Goal: Check status: Check status

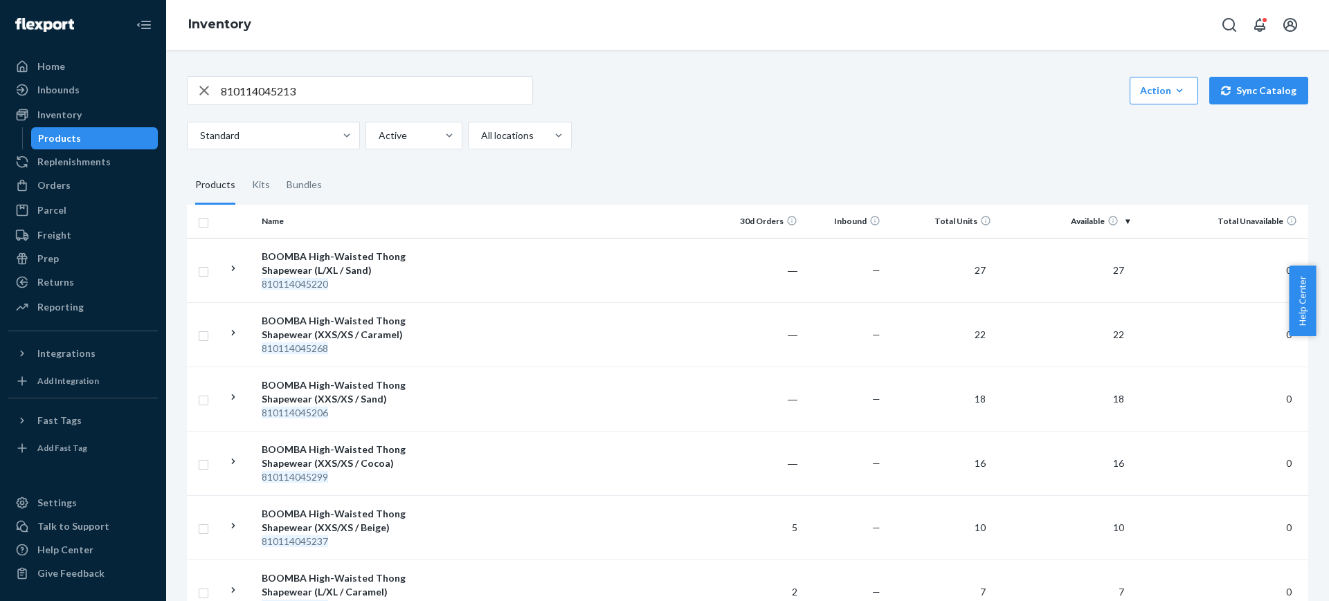
drag, startPoint x: 95, startPoint y: 72, endPoint x: 4, endPoint y: 123, distance: 103.8
click at [95, 72] on div "Home" at bounding box center [83, 66] width 147 height 19
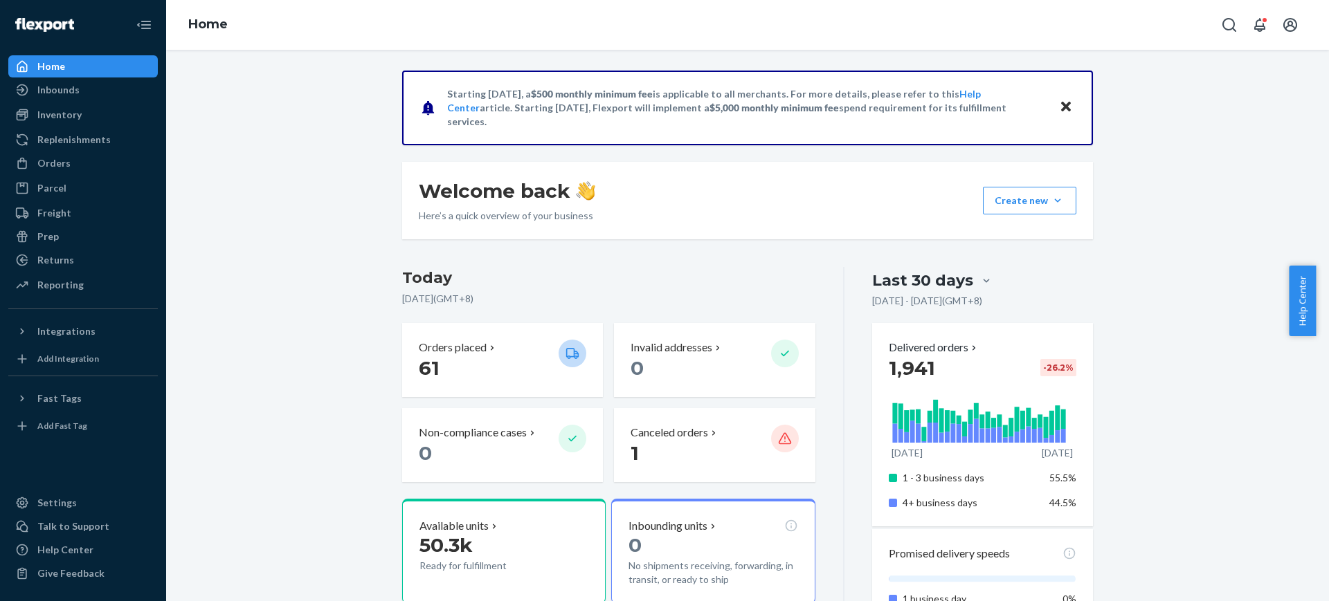
click at [655, 455] on p "1" at bounding box center [695, 453] width 129 height 25
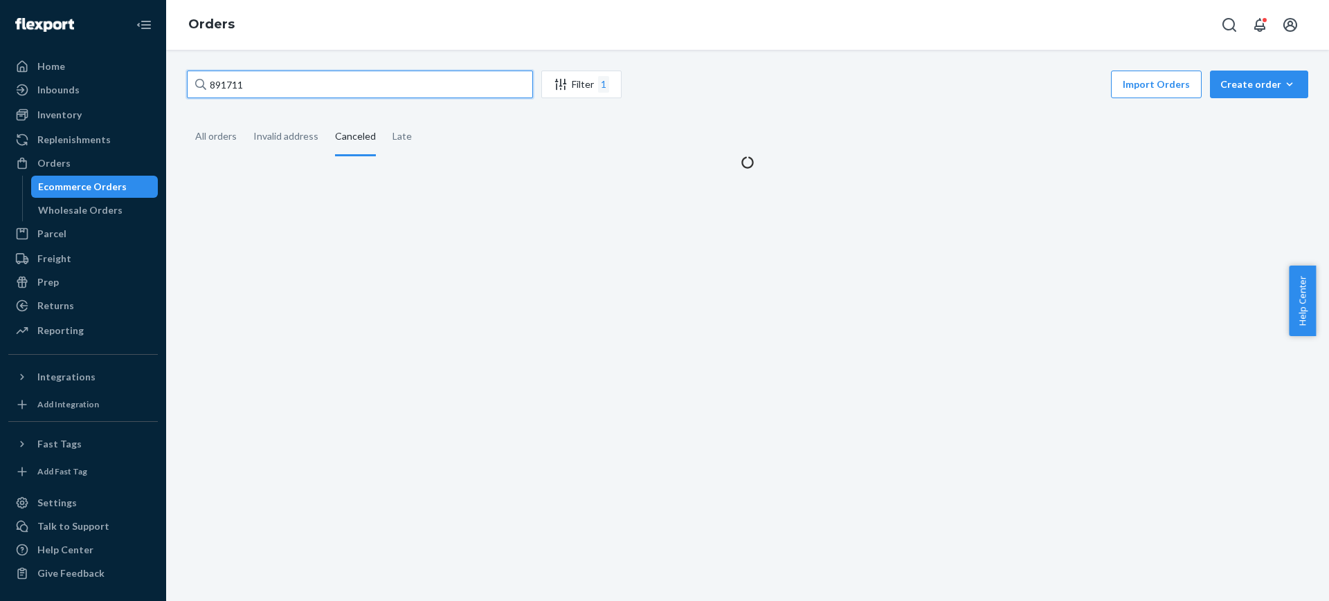
click at [313, 94] on input "891711" at bounding box center [360, 85] width 346 height 28
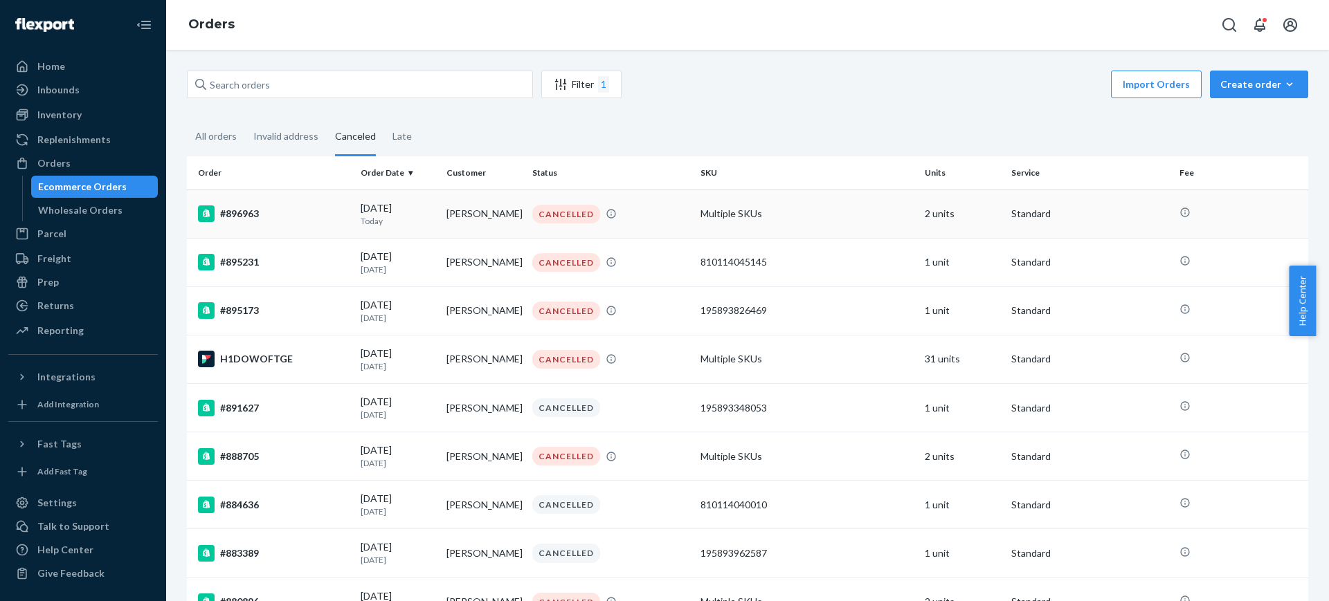
drag, startPoint x: 271, startPoint y: 215, endPoint x: 261, endPoint y: 212, distance: 9.9
click at [261, 212] on div "#896963" at bounding box center [274, 214] width 152 height 17
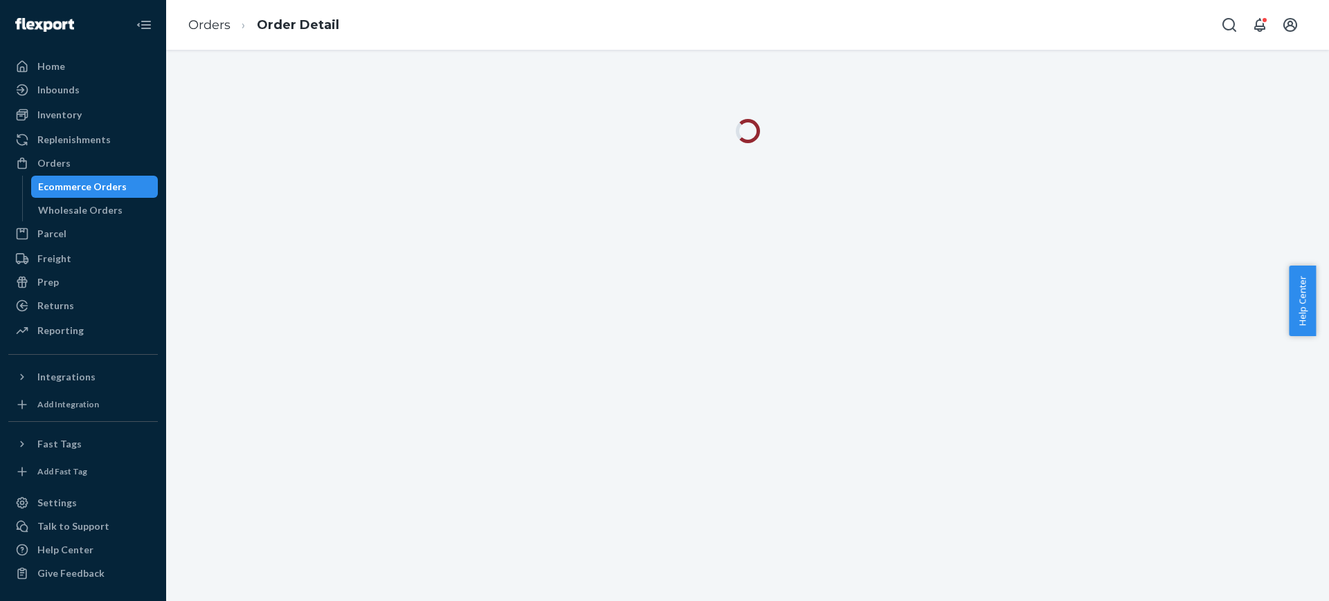
drag, startPoint x: 261, startPoint y: 212, endPoint x: 250, endPoint y: 212, distance: 11.1
click at [250, 212] on div at bounding box center [747, 326] width 1163 height 552
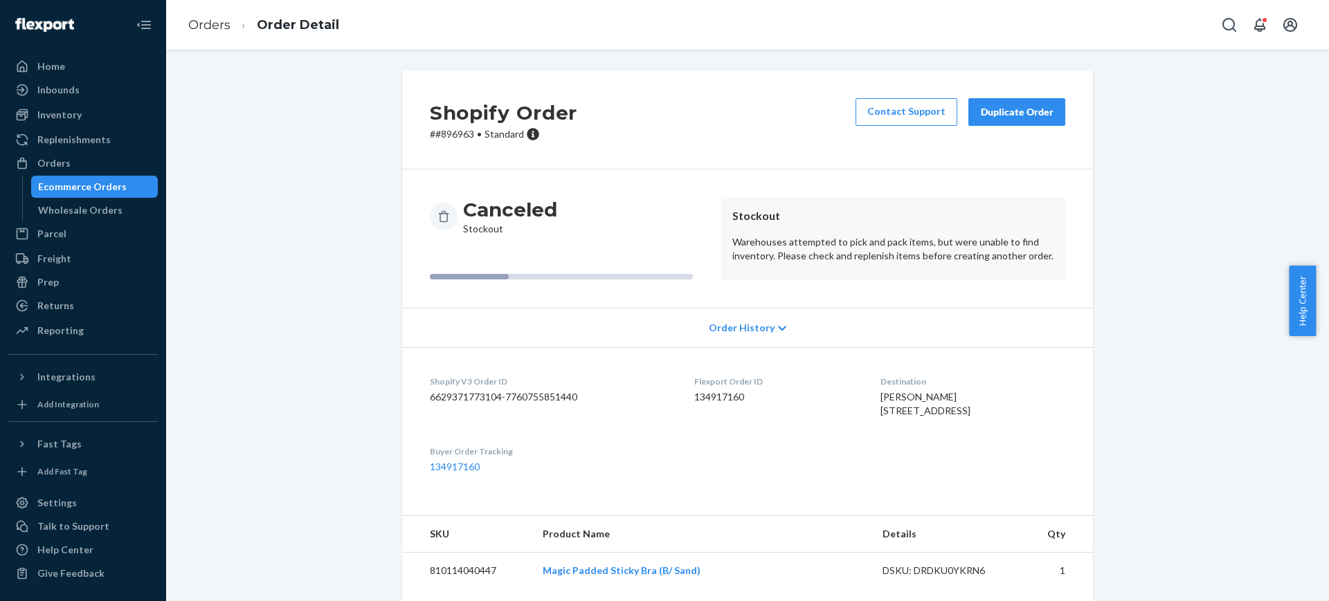
click at [463, 131] on p "# #896963 • Standard" at bounding box center [503, 134] width 147 height 14
copy p "896963"
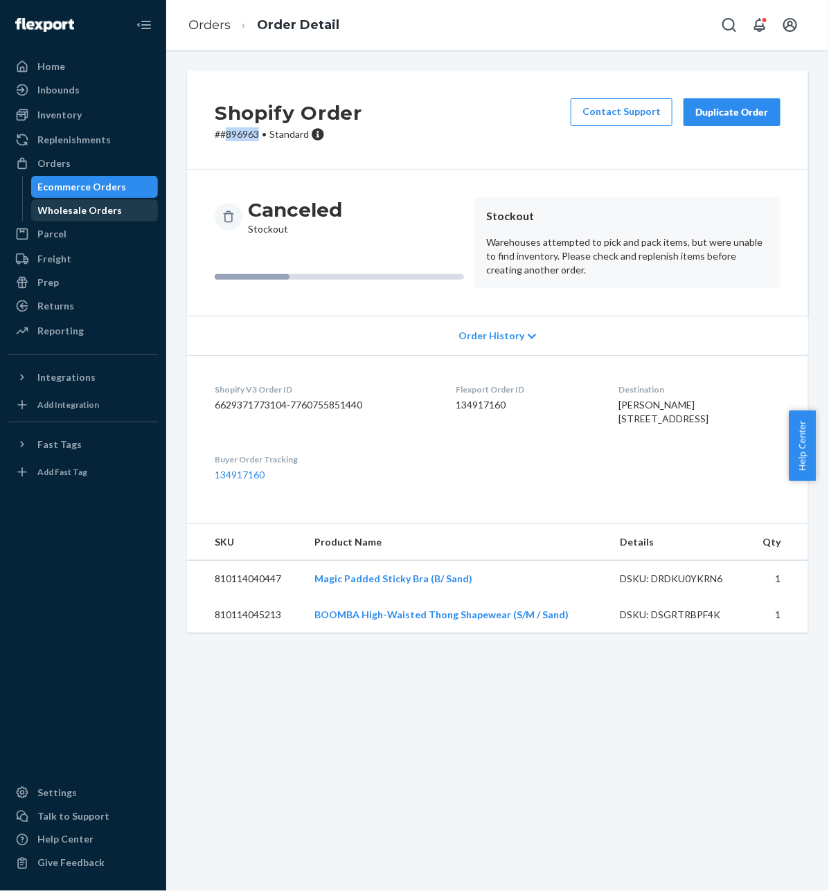
click at [57, 211] on div "Wholesale Orders" at bounding box center [80, 210] width 84 height 14
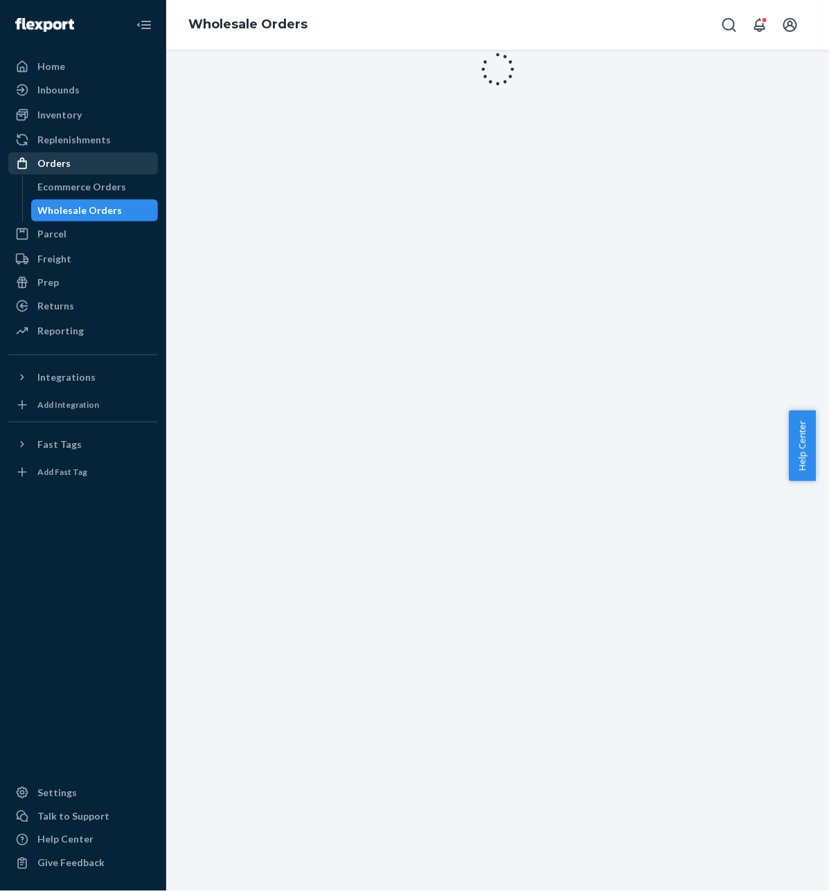
click at [68, 170] on div "Orders" at bounding box center [83, 163] width 147 height 19
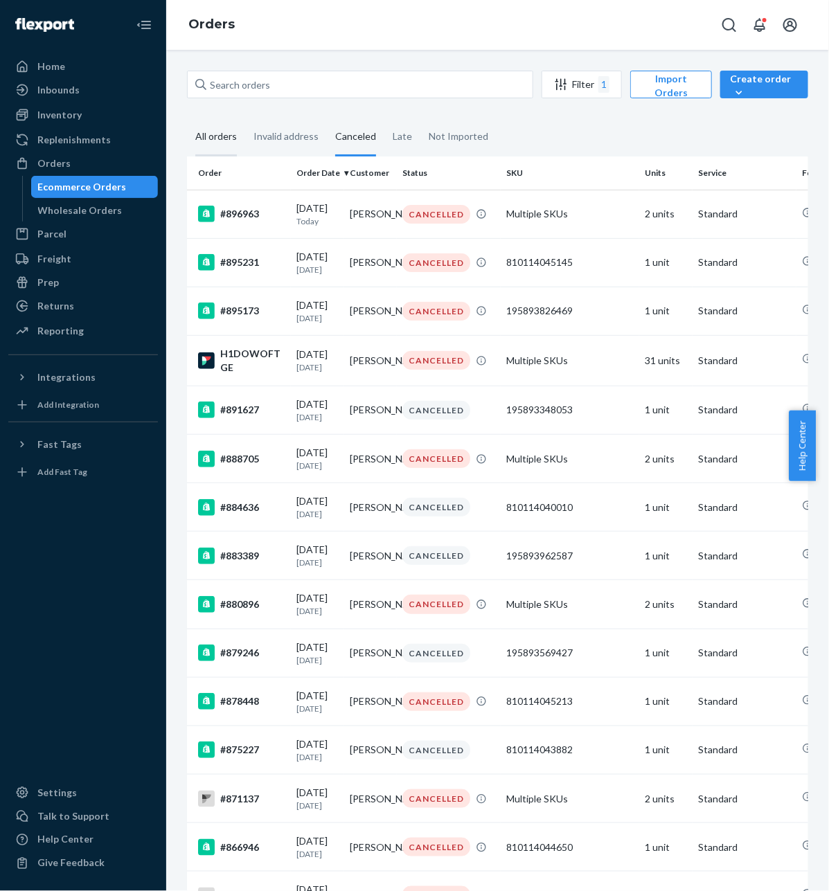
click at [222, 141] on div "All orders" at bounding box center [216, 137] width 42 height 38
click at [187, 118] on input "All orders" at bounding box center [187, 118] width 0 height 0
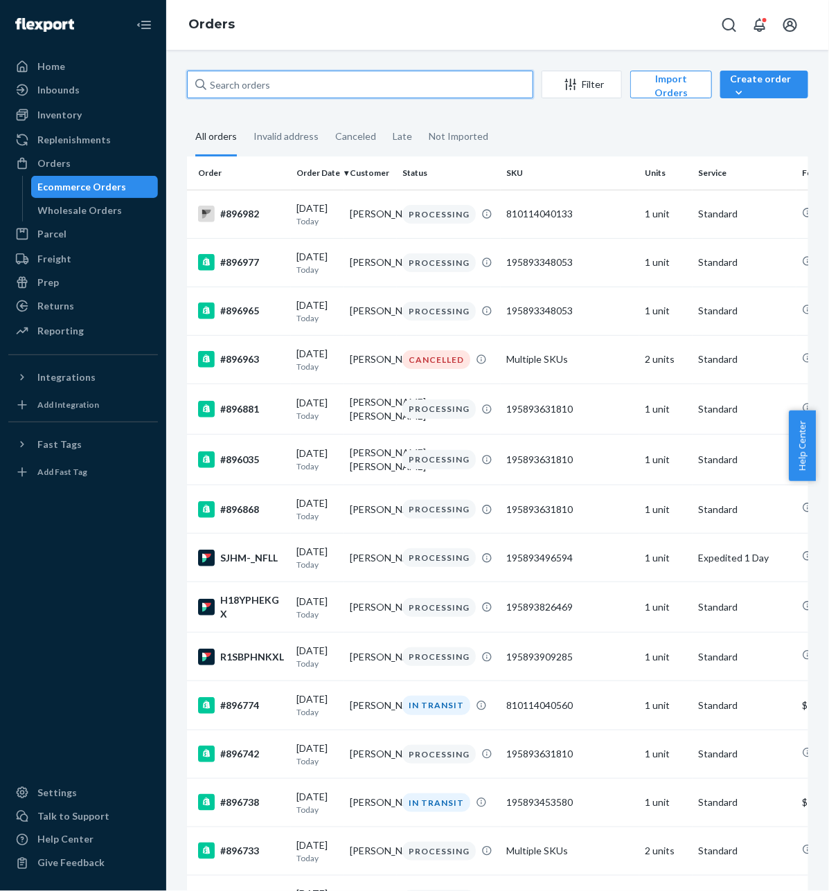
click at [368, 91] on input "text" at bounding box center [360, 85] width 346 height 28
paste input "896035"
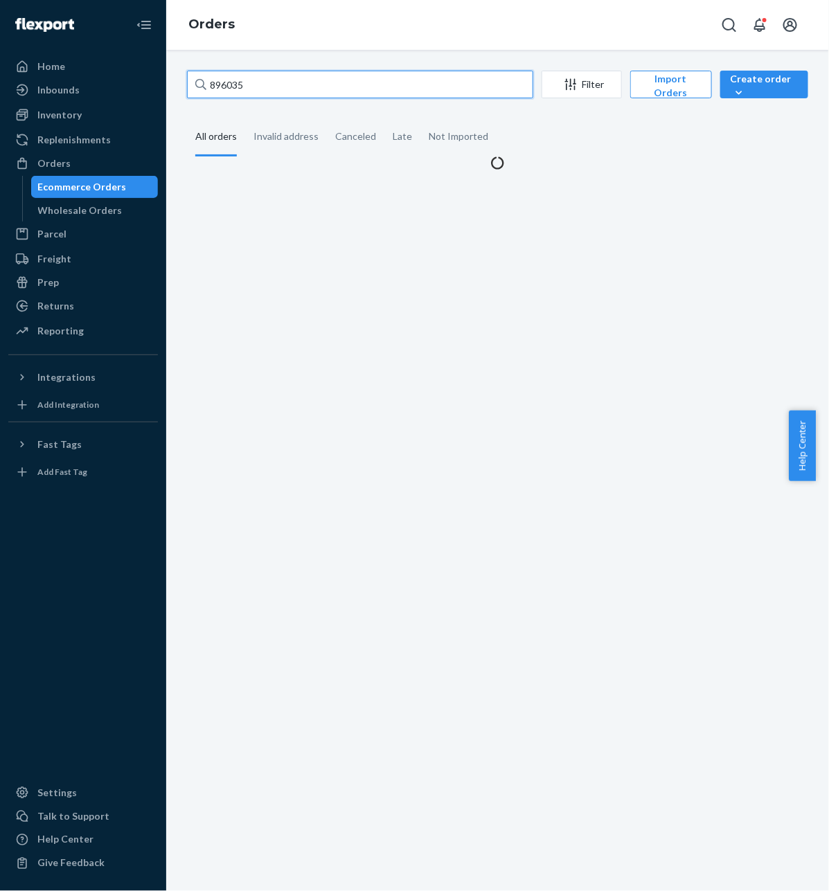
type input "896035"
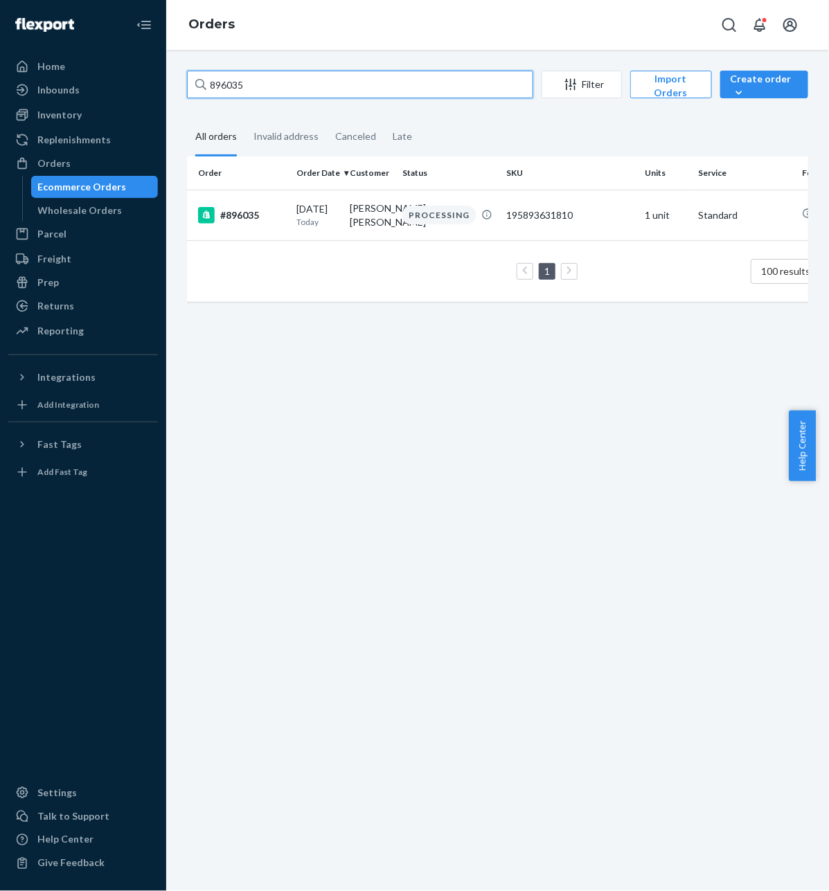
click at [233, 85] on input "896035" at bounding box center [360, 85] width 346 height 28
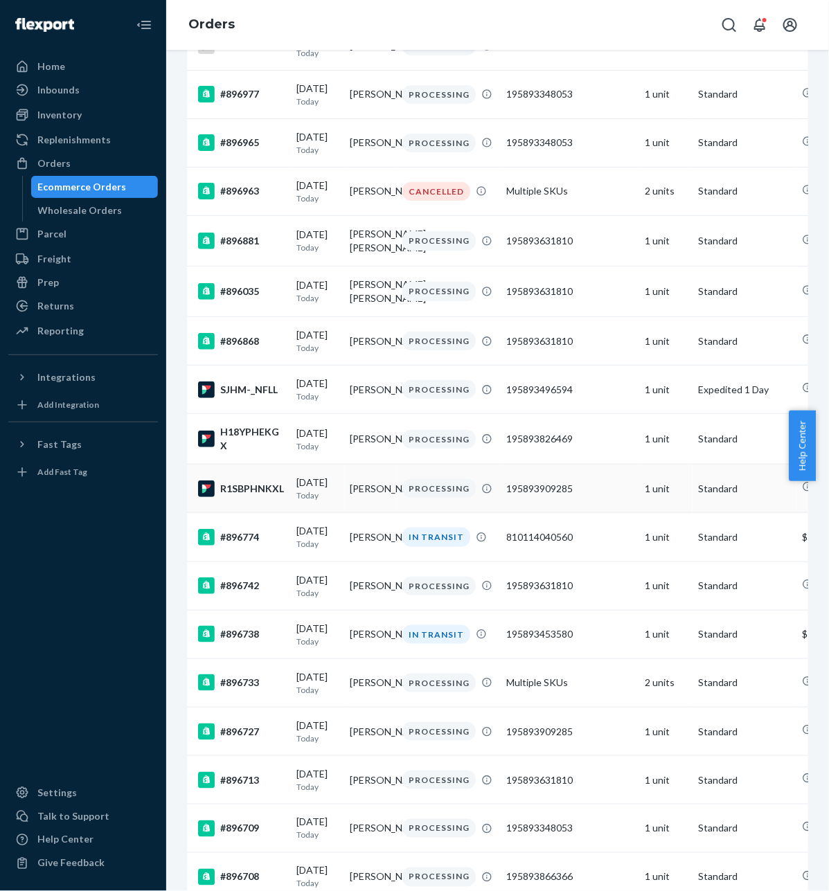
scroll to position [173, 0]
